Goal: Navigation & Orientation: Find specific page/section

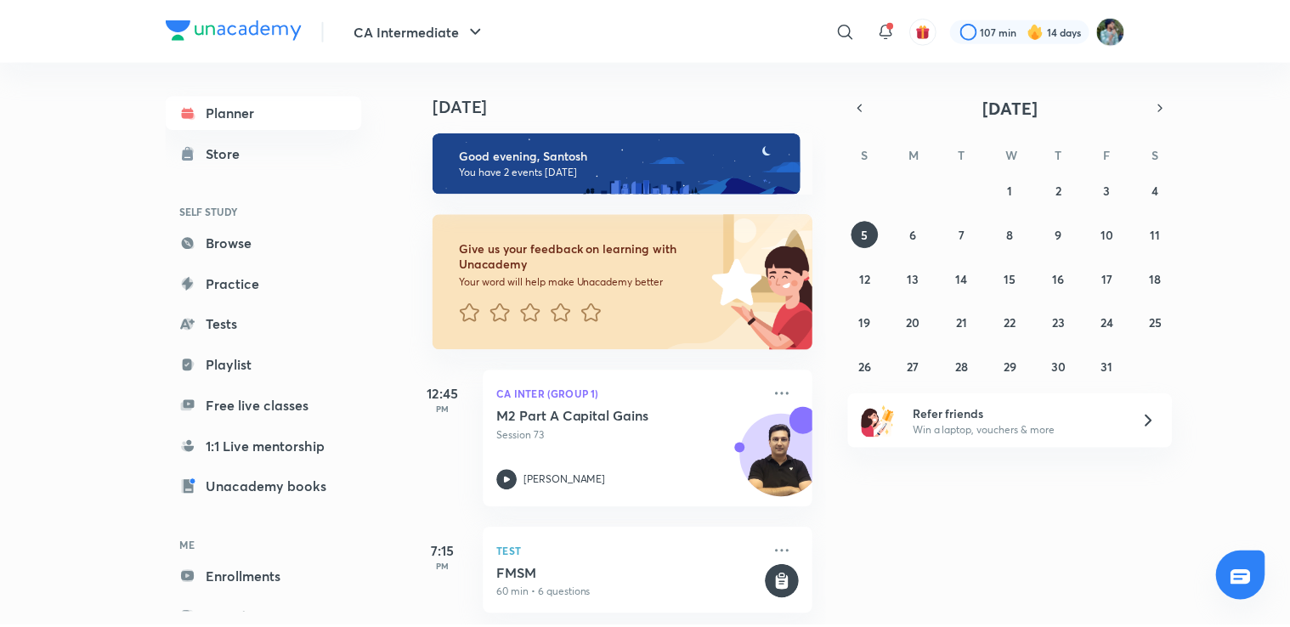
scroll to position [20, 0]
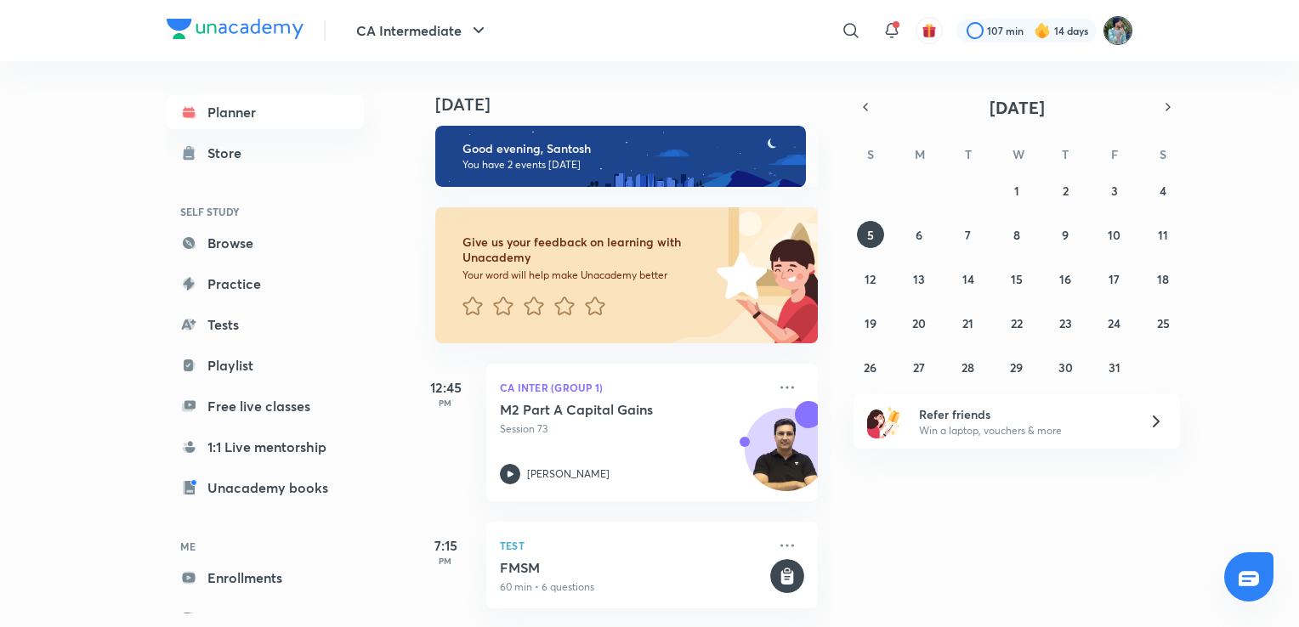
click at [1115, 26] on img at bounding box center [1117, 30] width 29 height 29
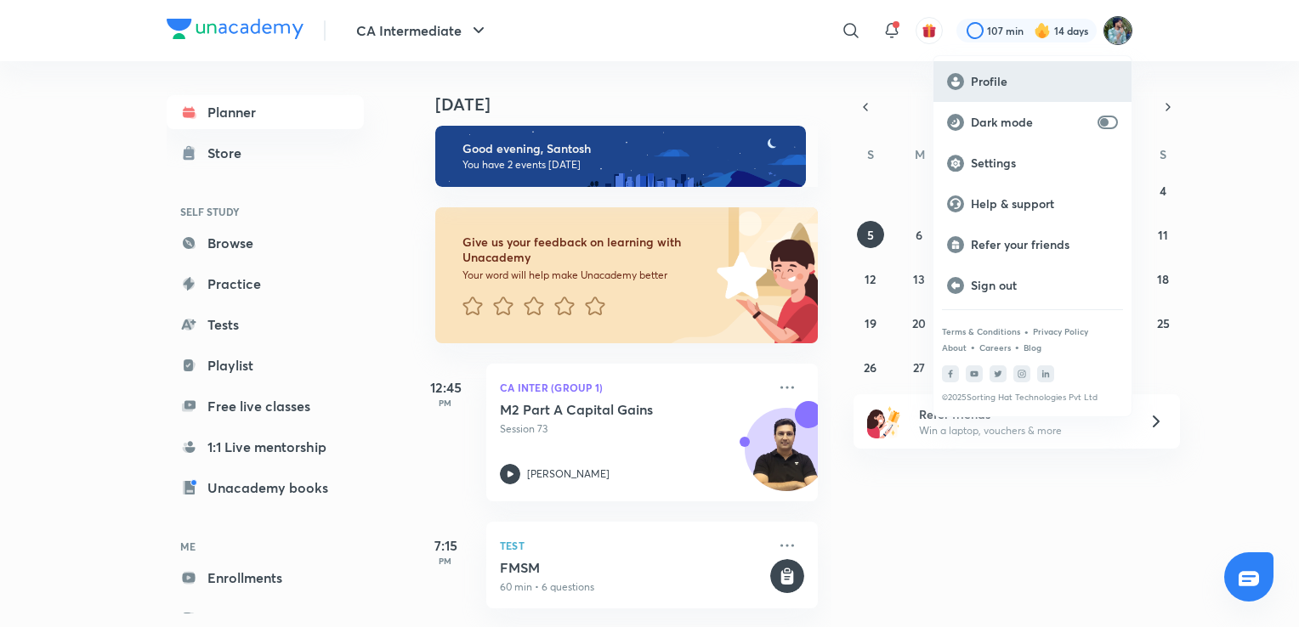
click at [1006, 84] on p "Profile" at bounding box center [1044, 81] width 147 height 15
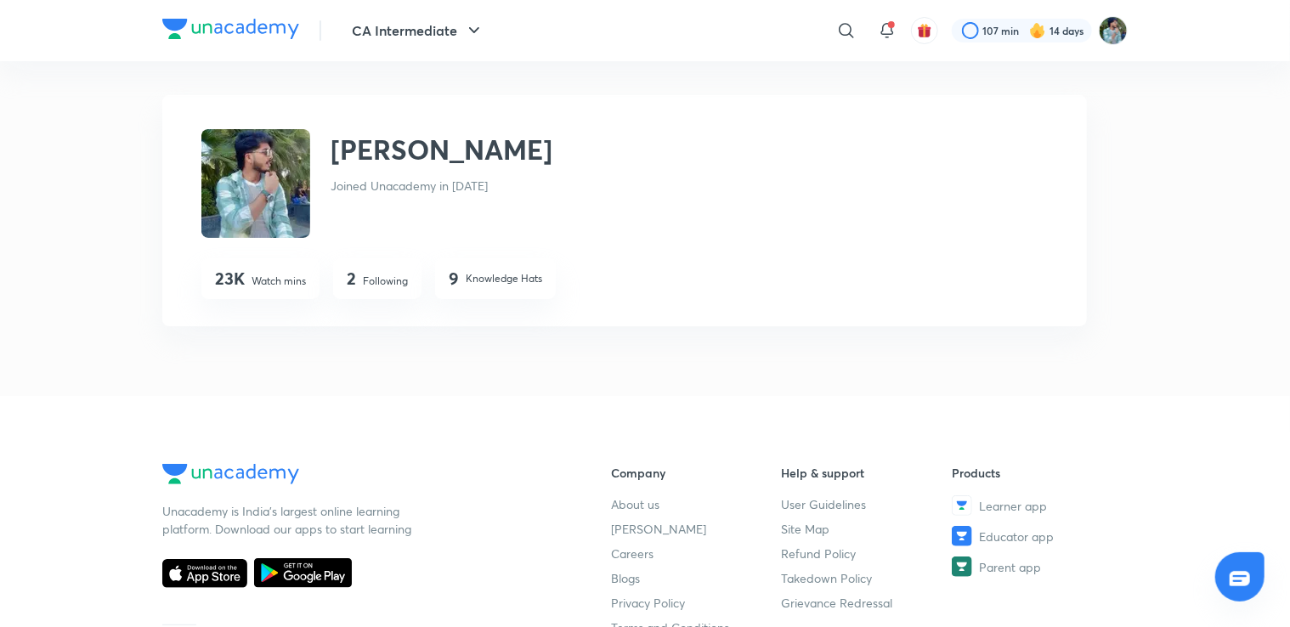
click at [259, 197] on img at bounding box center [255, 183] width 109 height 109
